Goal: Complete application form

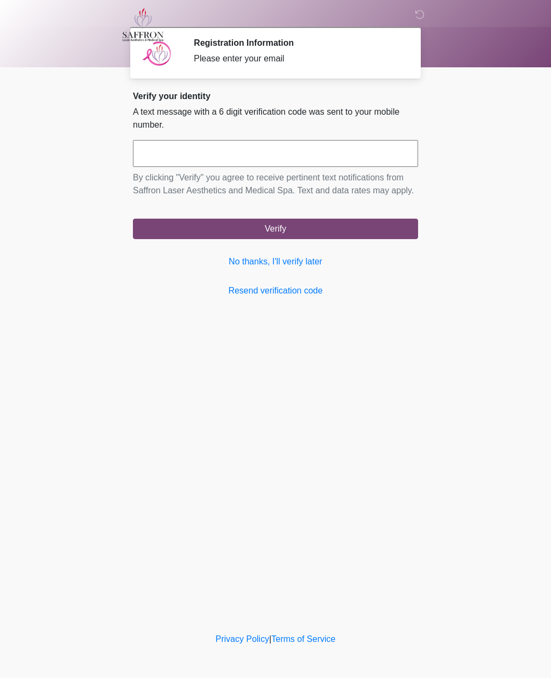
click at [157, 157] on input "text" at bounding box center [275, 153] width 285 height 27
type input "******"
click at [344, 239] on button "Verify" at bounding box center [275, 229] width 285 height 20
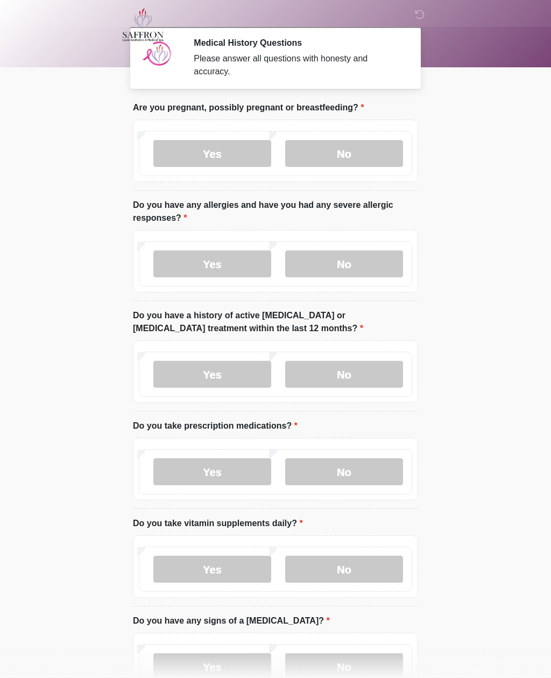
click at [352, 140] on label "No" at bounding box center [344, 153] width 118 height 27
click at [368, 263] on label "No" at bounding box center [344, 263] width 118 height 27
click at [363, 374] on label "No" at bounding box center [344, 374] width 118 height 27
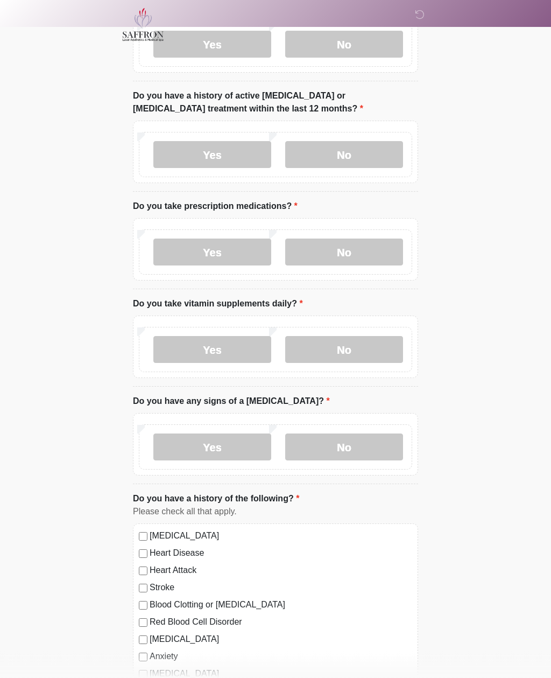
scroll to position [220, 0]
click at [370, 246] on label "No" at bounding box center [344, 251] width 118 height 27
click at [226, 352] on label "Yes" at bounding box center [212, 349] width 118 height 27
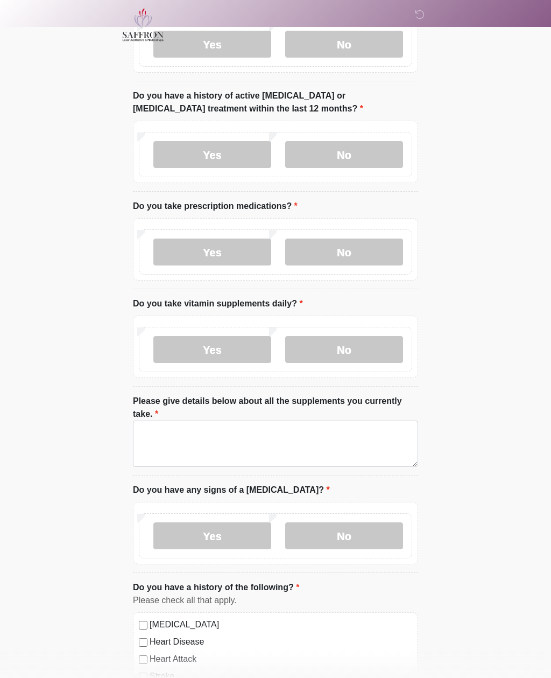
click at [356, 344] on label "No" at bounding box center [344, 349] width 118 height 27
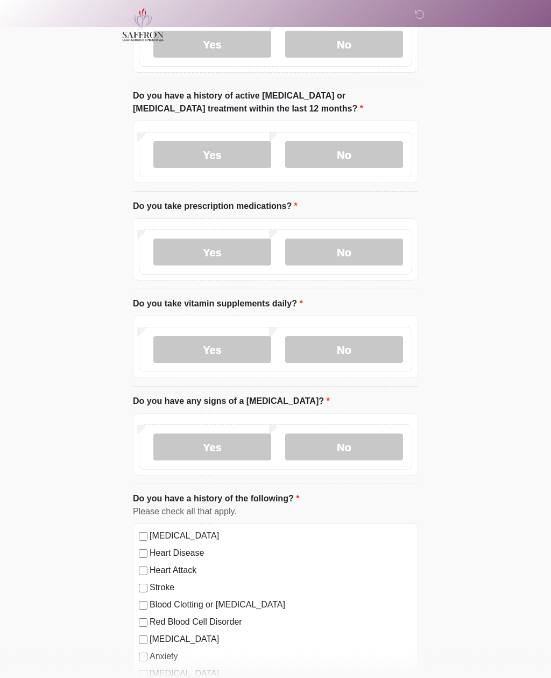
click at [364, 448] on label "No" at bounding box center [344, 446] width 118 height 27
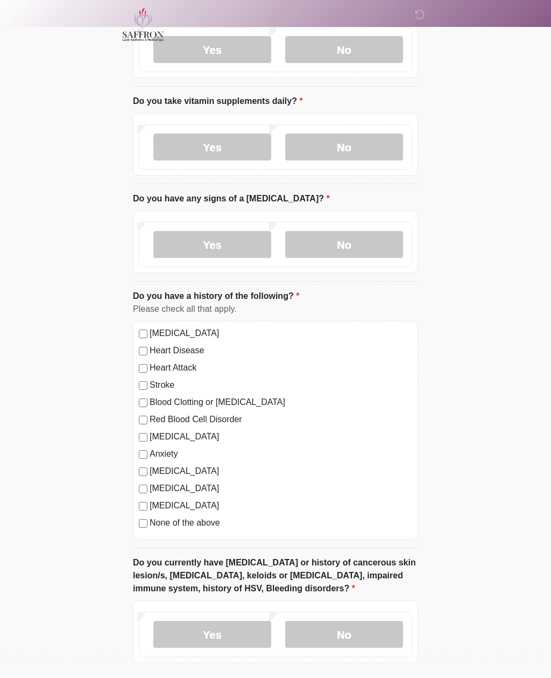
scroll to position [425, 0]
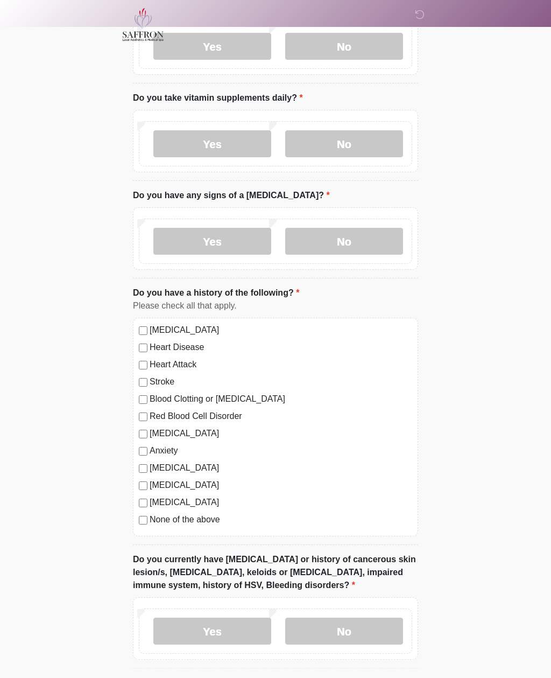
click at [146, 532] on div "High Blood Pressure Heart Disease Heart Attack Stroke Blood Clotting or Bleedin…" at bounding box center [275, 427] width 285 height 219
click at [152, 518] on label "None of the above" at bounding box center [281, 520] width 263 height 13
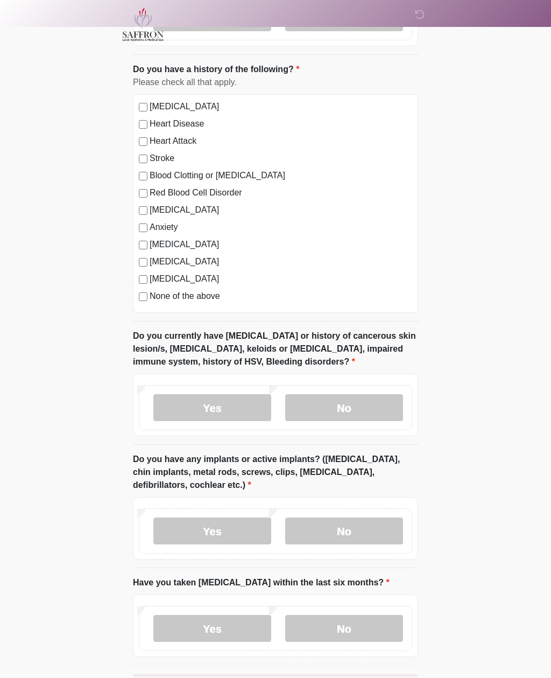
scroll to position [649, 0]
click at [369, 401] on label "No" at bounding box center [344, 407] width 118 height 27
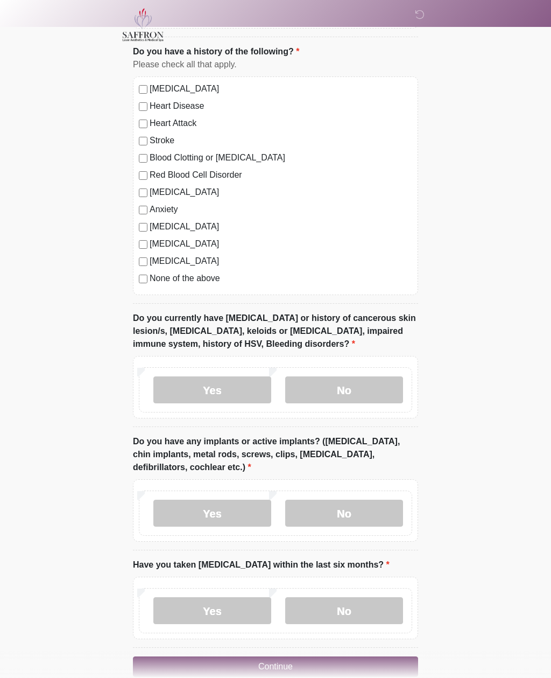
scroll to position [686, 0]
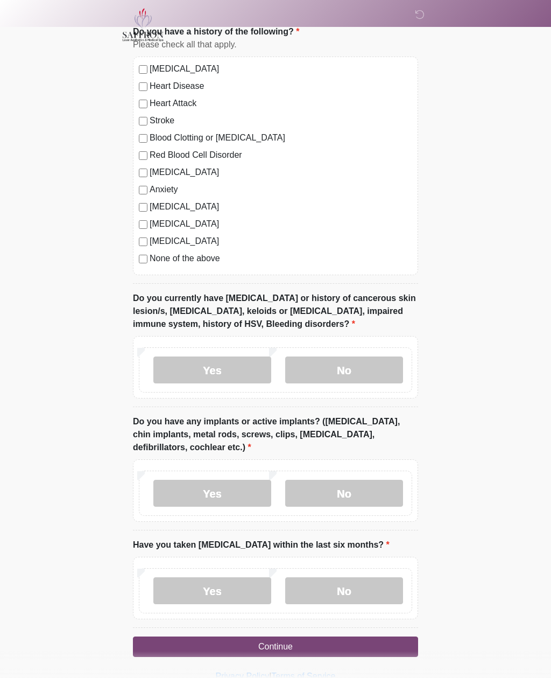
click at [355, 491] on label "No" at bounding box center [344, 493] width 118 height 27
click at [373, 587] on label "No" at bounding box center [344, 590] width 118 height 27
click at [355, 643] on button "Continue" at bounding box center [275, 646] width 285 height 20
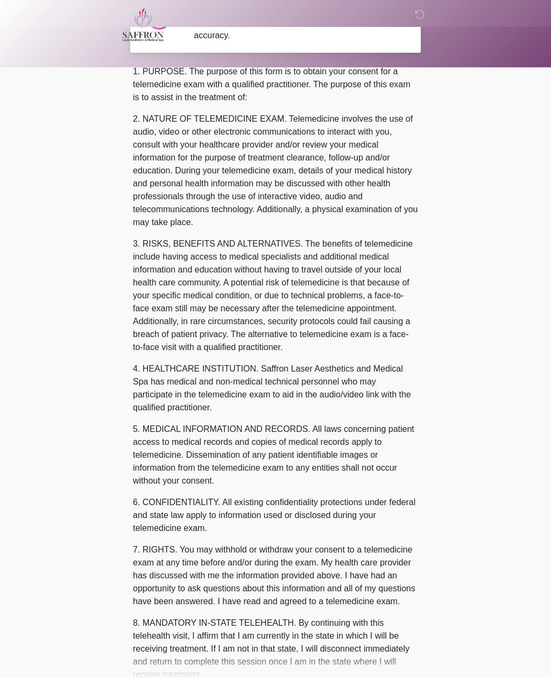
scroll to position [0, 0]
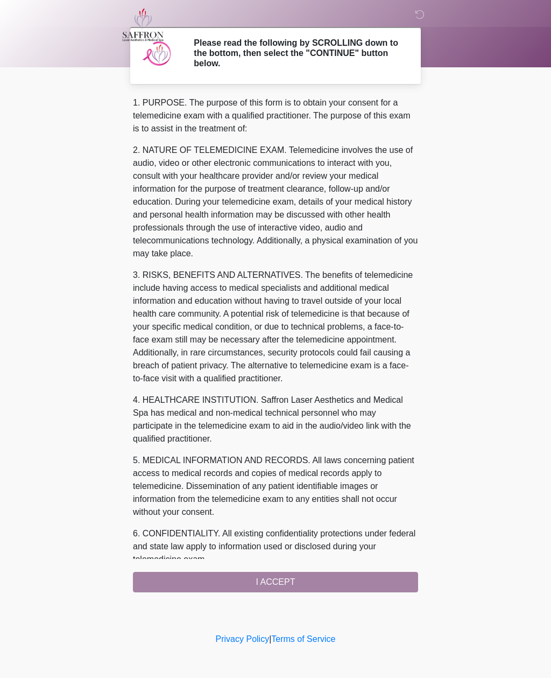
click at [353, 594] on div "‎ ‎ ‎ Please read the following by SCROLLING down to the bottom, then select th…" at bounding box center [275, 315] width 323 height 609
click at [359, 576] on div "1. PURPOSE. The purpose of this form is to obtain your consent for a telemedici…" at bounding box center [275, 344] width 285 height 496
click at [273, 581] on div "1. PURPOSE. The purpose of this form is to obtain your consent for a telemedici…" at bounding box center [275, 344] width 285 height 496
click at [289, 579] on div "1. PURPOSE. The purpose of this form is to obtain your consent for a telemedici…" at bounding box center [275, 344] width 285 height 496
click at [289, 578] on div "1. PURPOSE. The purpose of this form is to obtain your consent for a telemedici…" at bounding box center [275, 344] width 285 height 496
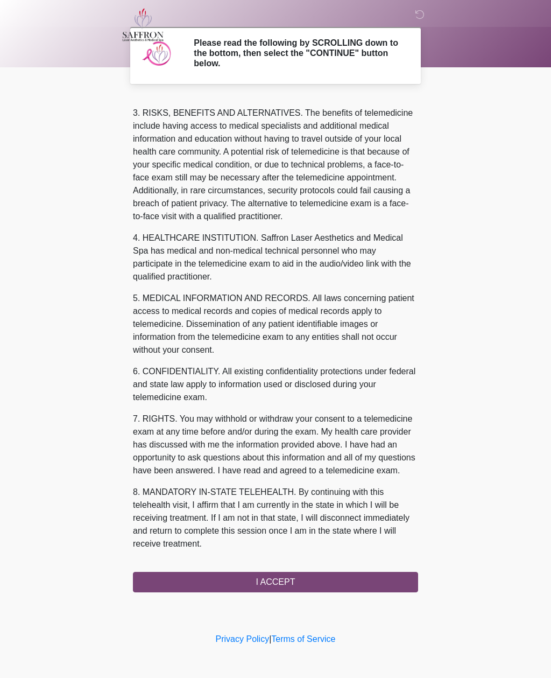
scroll to position [175, 0]
click at [293, 577] on button "I ACCEPT" at bounding box center [275, 582] width 285 height 20
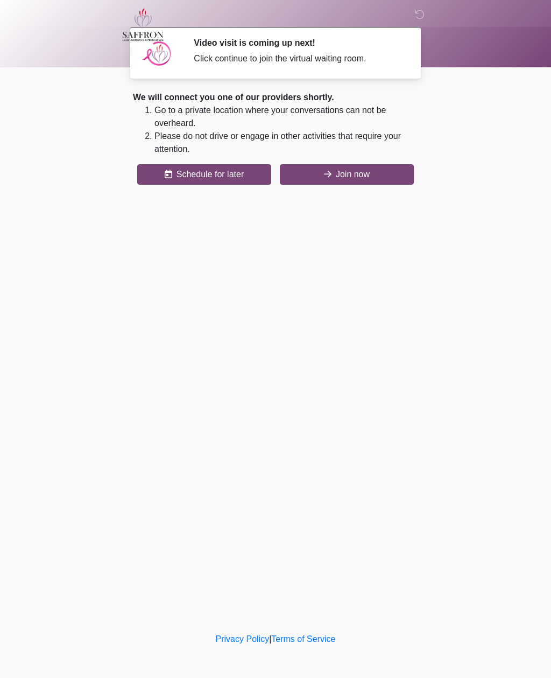
click at [364, 175] on button "Join now" at bounding box center [347, 174] width 134 height 20
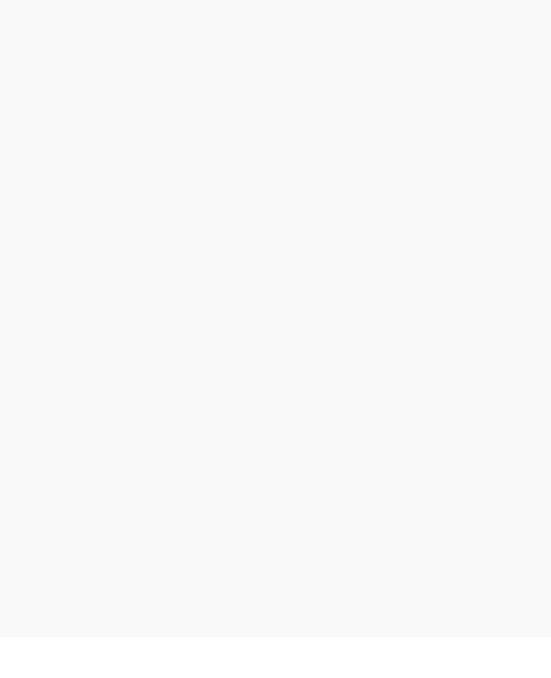
scroll to position [3, 0]
